Goal: Use online tool/utility

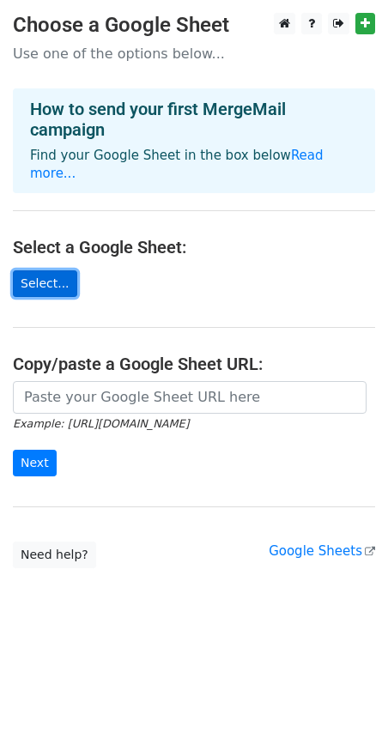
click at [65, 270] on link "Select..." at bounding box center [45, 283] width 64 height 27
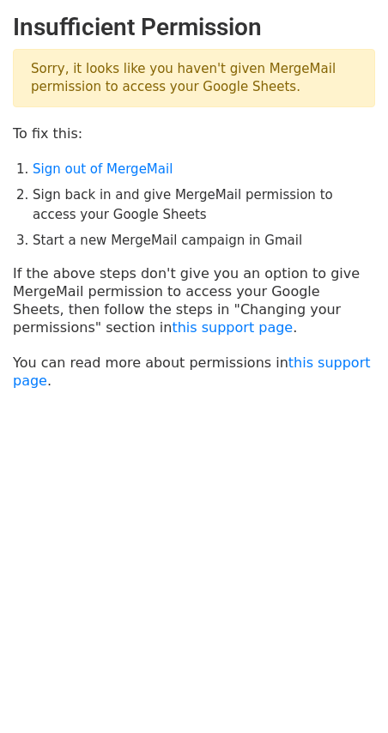
click at [169, 555] on html "Insufficient Permission Sorry, it looks like you haven't given MergeMail permis…" at bounding box center [194, 366] width 388 height 733
click at [173, 423] on body "Insufficient Permission Sorry, it looks like you haven't given MergeMail permis…" at bounding box center [194, 244] width 388 height 462
